Goal: Task Accomplishment & Management: Use online tool/utility

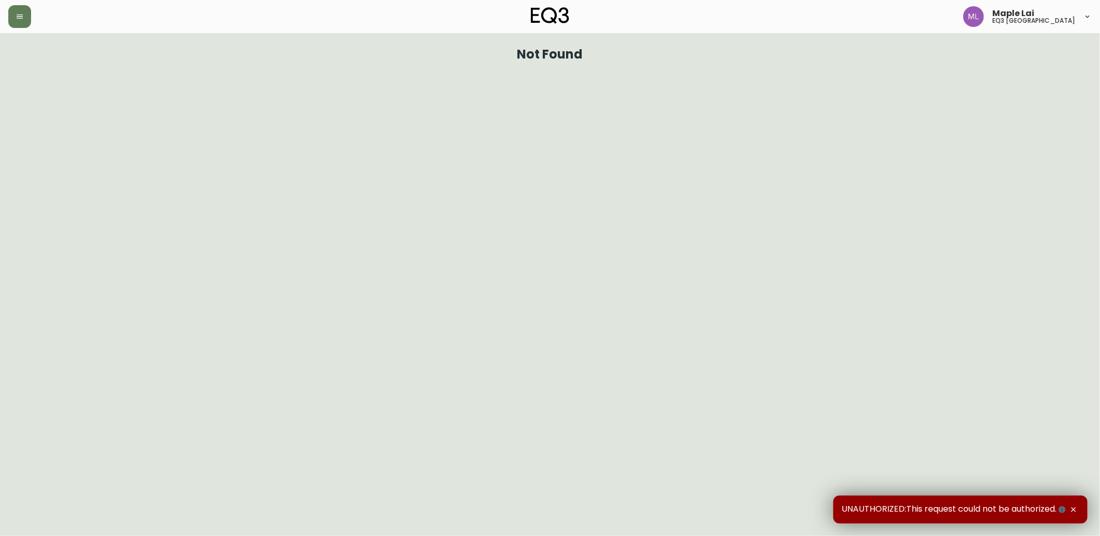
click at [17, 18] on icon "button" at bounding box center [20, 17] width 6 height 4
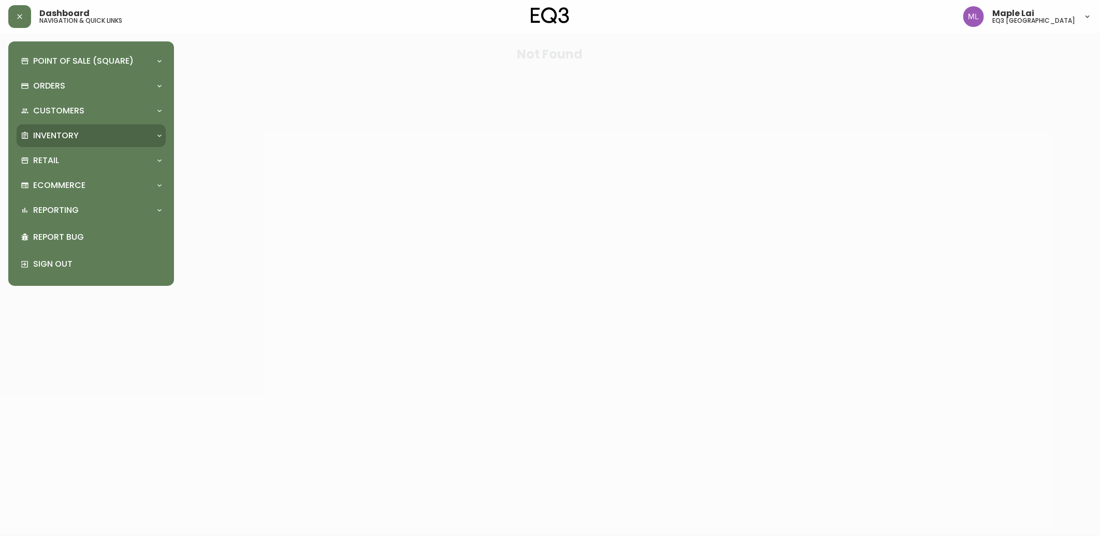
click at [55, 130] on p "Inventory" at bounding box center [56, 135] width 46 height 11
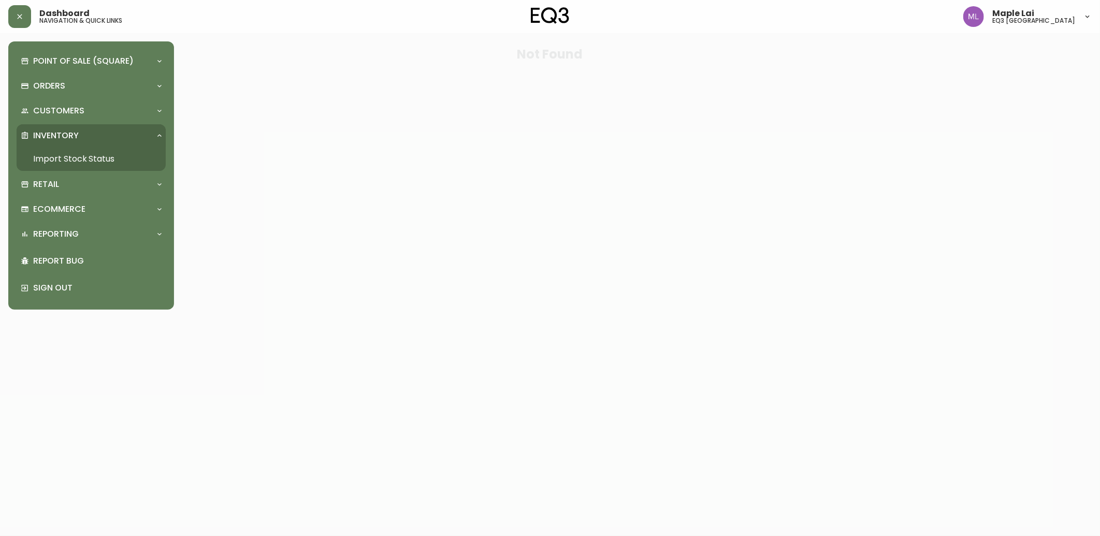
click at [48, 156] on link "Import Stock Status" at bounding box center [91, 159] width 149 height 24
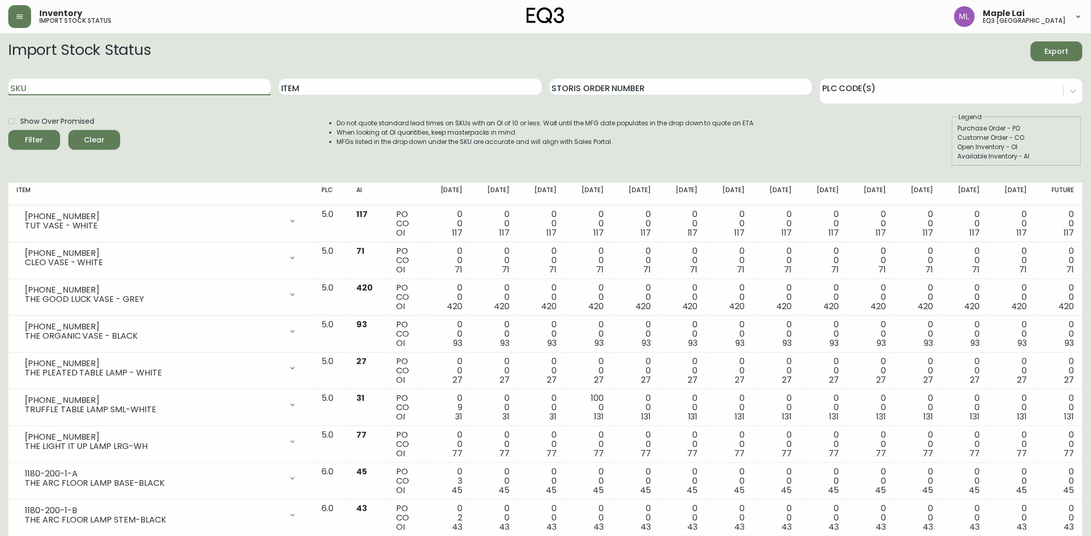
click at [125, 89] on input "SKU" at bounding box center [139, 87] width 263 height 17
paste input "[PHONE_NUMBER]"
click at [8, 130] on button "Filter" at bounding box center [34, 140] width 52 height 20
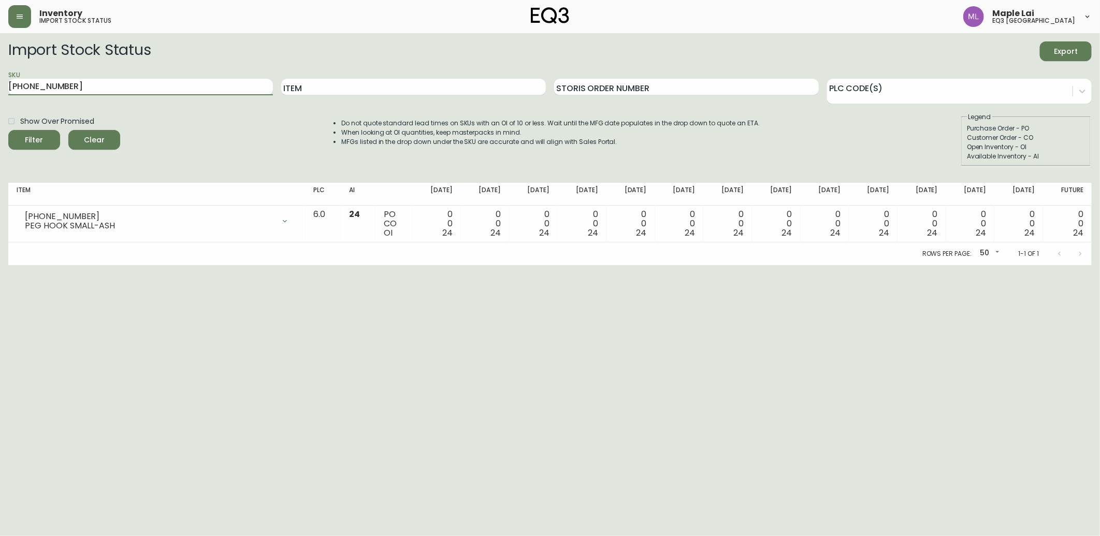
drag, startPoint x: 96, startPoint y: 82, endPoint x: -3, endPoint y: 79, distance: 99.0
click at [0, 79] on html "Inventory import stock status Maple Lai eq3 [GEOGRAPHIC_DATA] Import Stock Stat…" at bounding box center [550, 132] width 1100 height 265
click at [8, 130] on button "Filter" at bounding box center [34, 140] width 52 height 20
drag, startPoint x: 136, startPoint y: 89, endPoint x: -3, endPoint y: 107, distance: 139.9
click at [0, 107] on html "Inventory import stock status Maple Lai eq3 [GEOGRAPHIC_DATA] Import Stock Stat…" at bounding box center [550, 132] width 1100 height 265
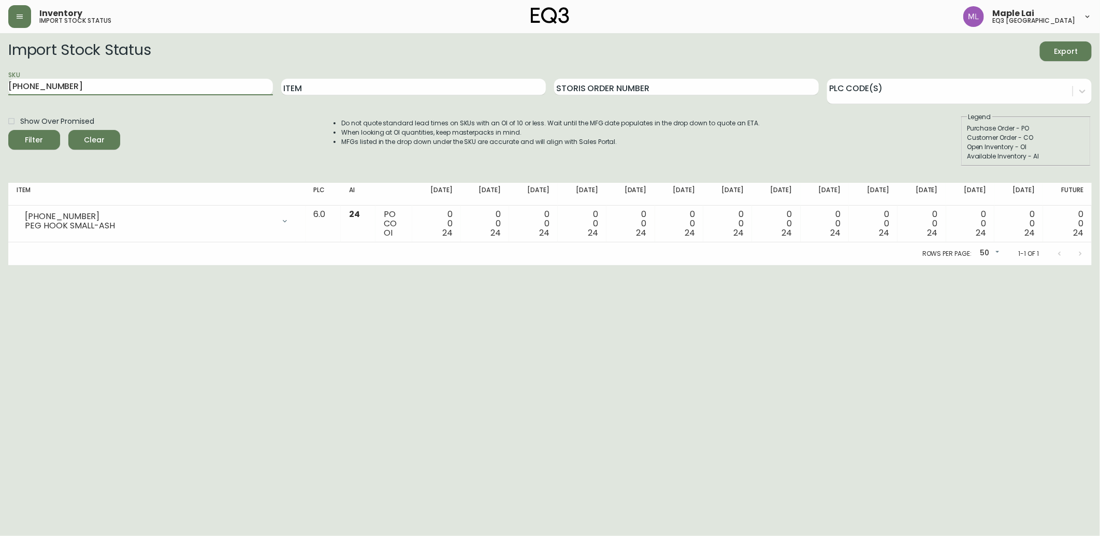
paste input "[PHONE_NUMBER]"
click at [8, 130] on button "Filter" at bounding box center [34, 140] width 52 height 20
drag, startPoint x: 131, startPoint y: 80, endPoint x: -3, endPoint y: 96, distance: 134.7
click at [0, 96] on html "Inventory import stock status Maple Lai eq3 [GEOGRAPHIC_DATA] Import Stock Stat…" at bounding box center [550, 132] width 1100 height 265
paste input "5"
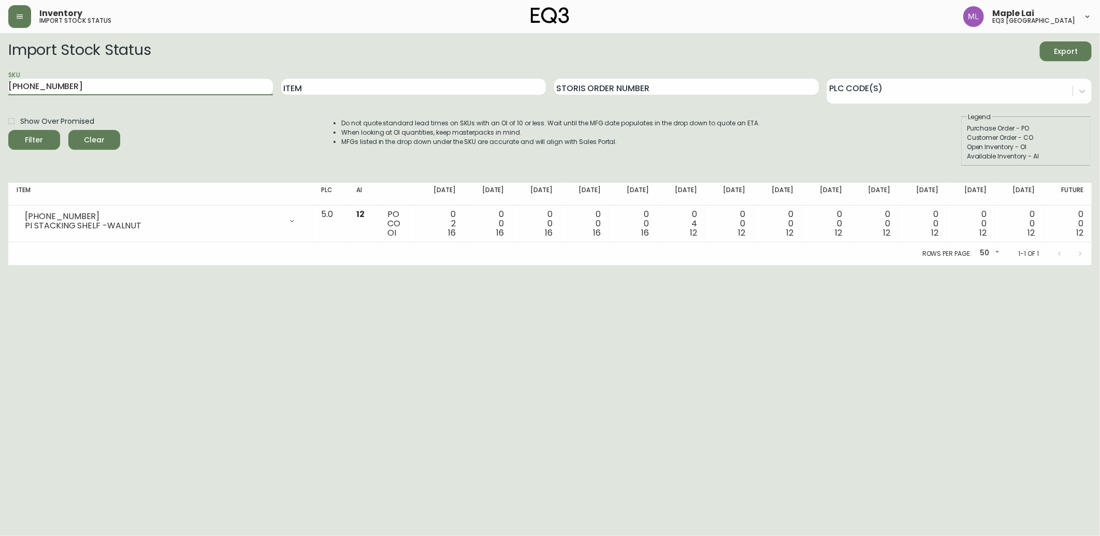
click at [8, 130] on button "Filter" at bounding box center [34, 140] width 52 height 20
drag, startPoint x: 27, startPoint y: 85, endPoint x: -3, endPoint y: 98, distance: 32.7
click at [0, 98] on html "Inventory import stock status Maple Lai eq3 [GEOGRAPHIC_DATA] Import Stock Stat…" at bounding box center [550, 132] width 1100 height 265
paste input "4"
type input "[PHONE_NUMBER]"
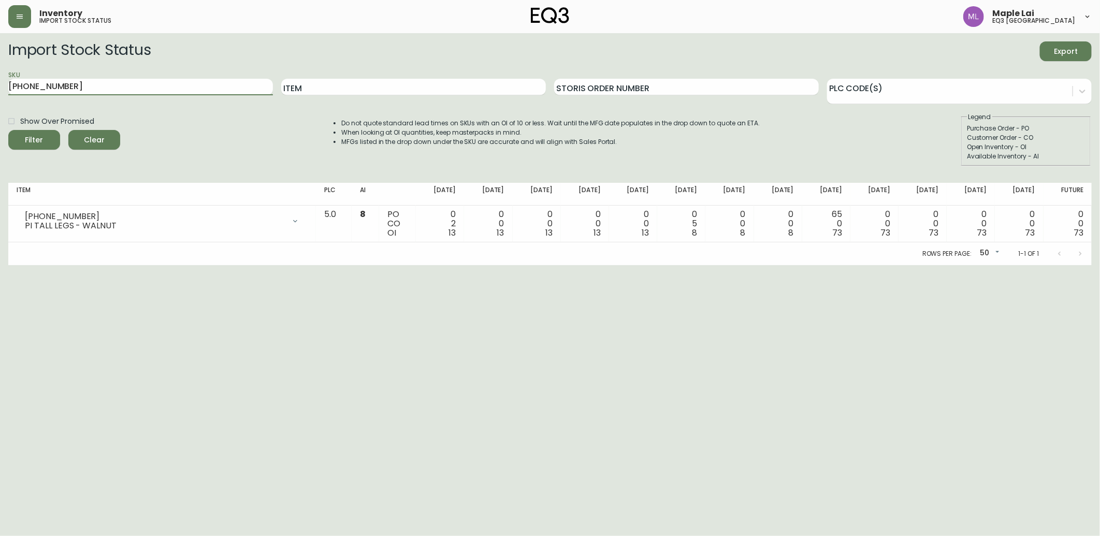
click at [8, 130] on button "Filter" at bounding box center [34, 140] width 52 height 20
